Goal: Find specific page/section

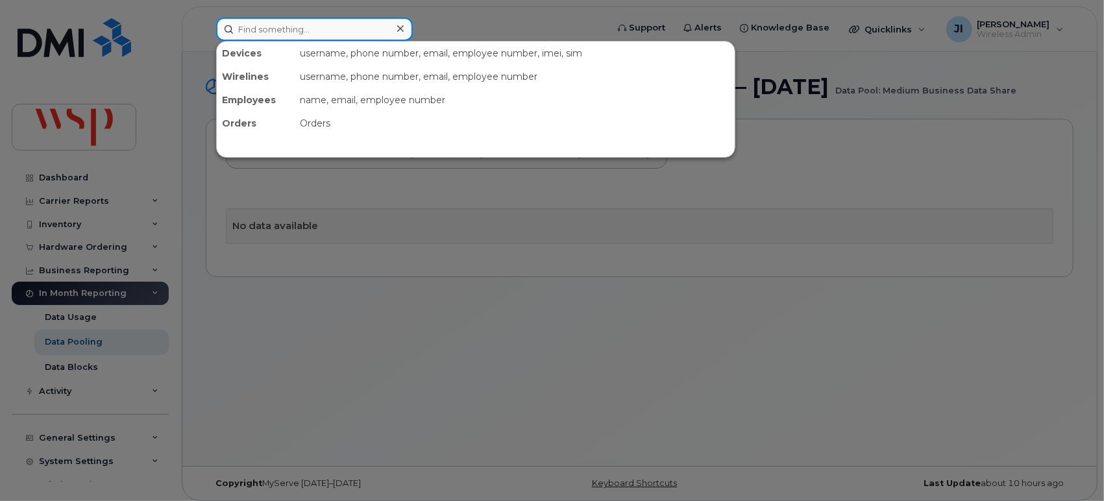
click at [284, 34] on input at bounding box center [314, 29] width 197 height 23
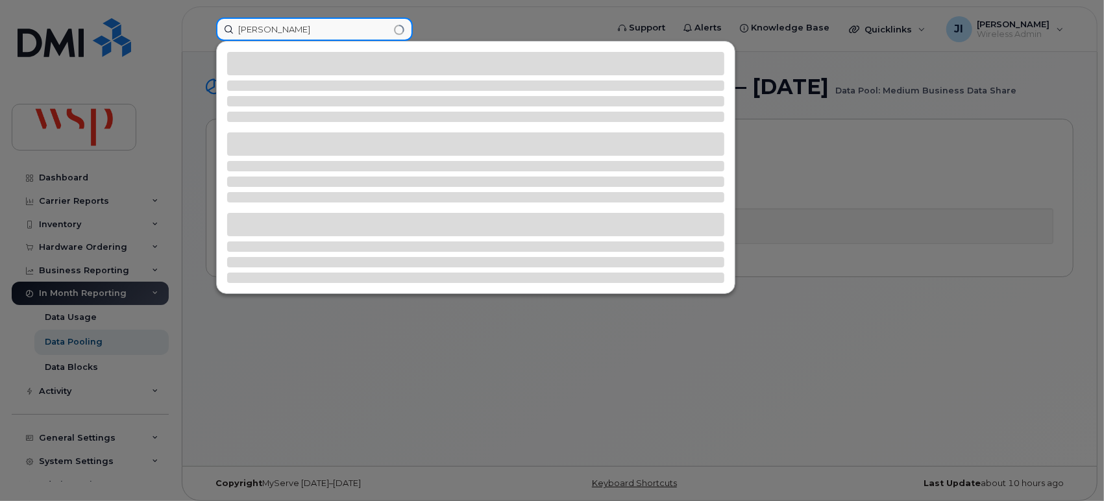
type input "[PERSON_NAME]"
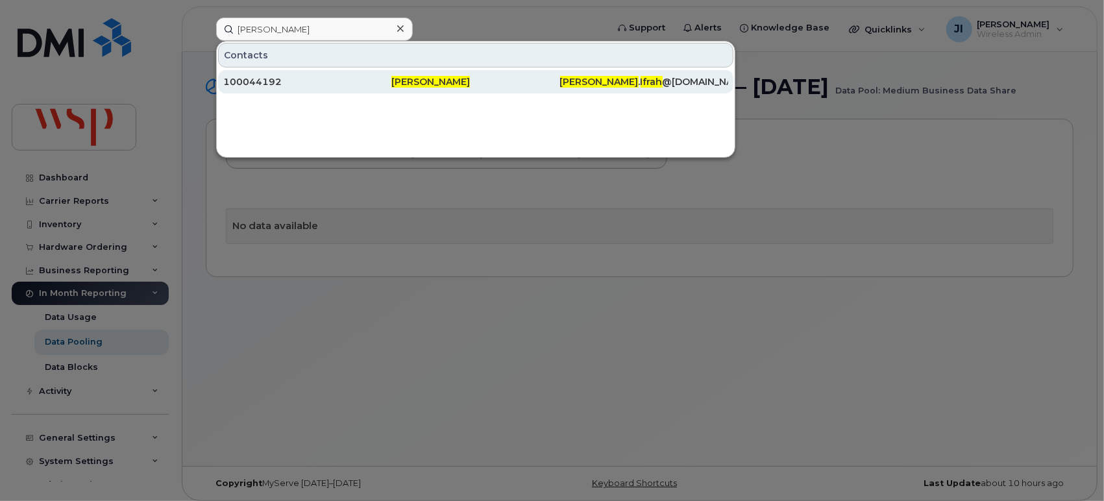
click at [295, 84] on div "100044192" at bounding box center [307, 81] width 168 height 13
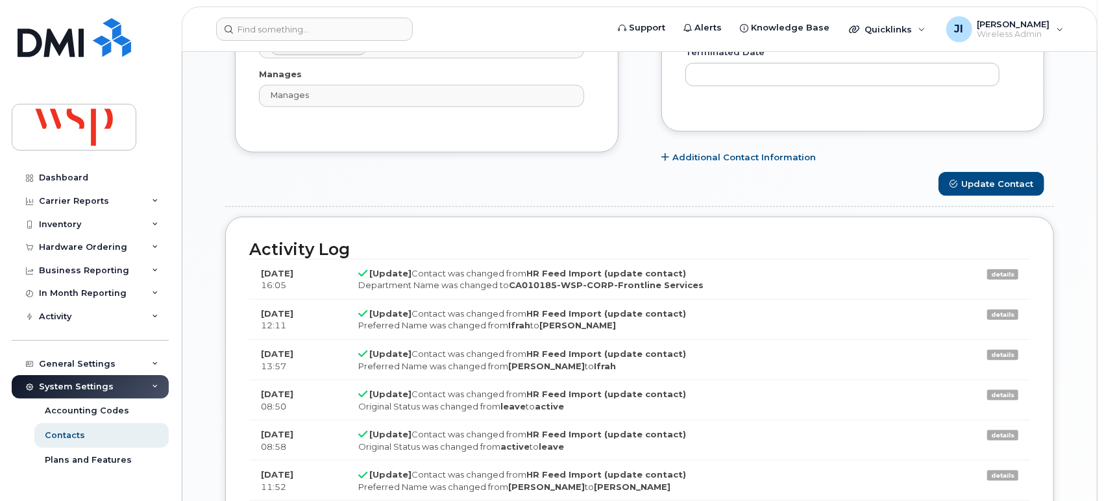
scroll to position [793, 0]
